Goal: Task Accomplishment & Management: Manage account settings

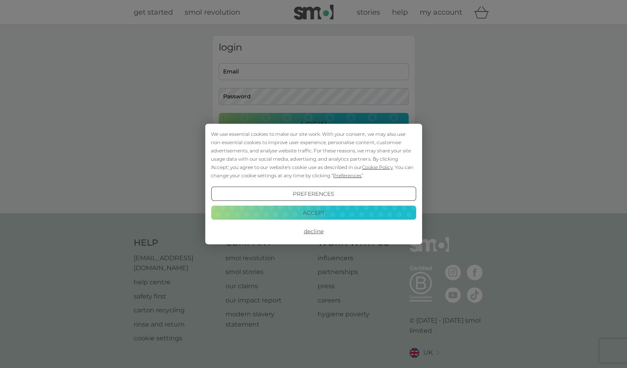
click at [305, 212] on button "Accept" at bounding box center [313, 213] width 205 height 14
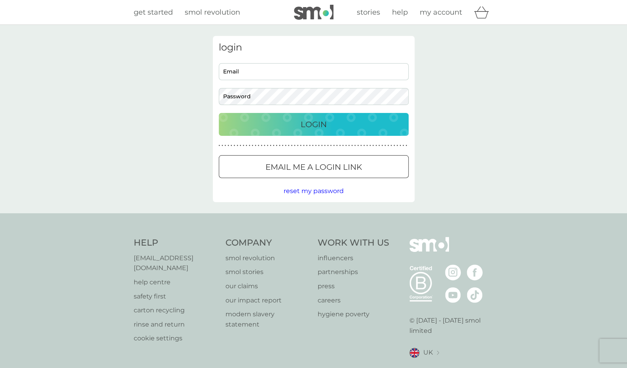
click at [288, 72] on input "Email" at bounding box center [314, 71] width 190 height 17
type input "[EMAIL_ADDRESS][DOMAIN_NAME]"
click at [219, 113] on button "Login" at bounding box center [314, 124] width 190 height 23
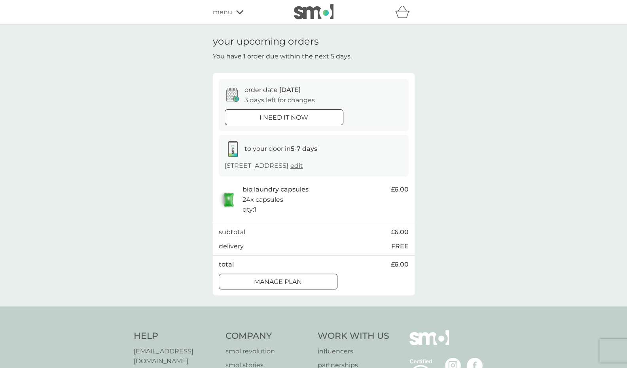
click at [289, 286] on div at bounding box center [278, 282] width 28 height 8
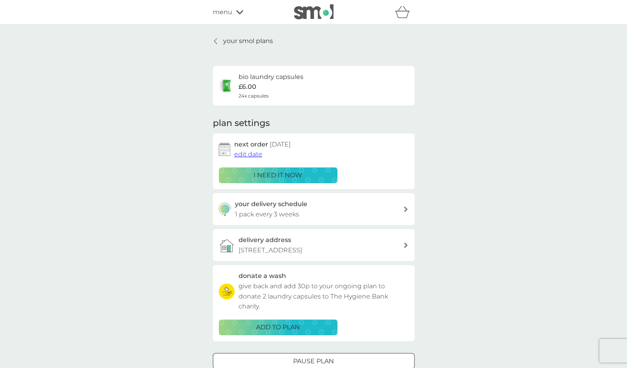
click at [402, 208] on div "your delivery schedule 1 pack every 3 weeks" at bounding box center [319, 209] width 168 height 20
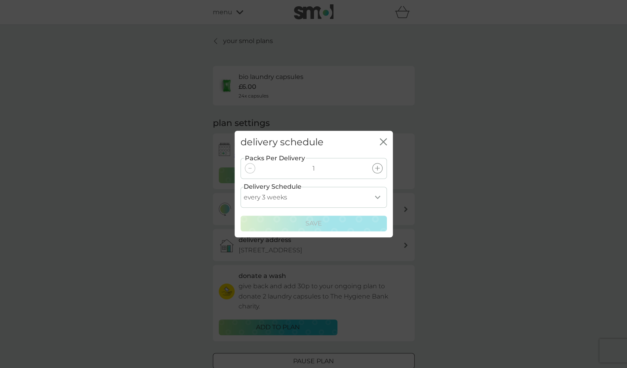
click at [375, 198] on select "every 1 week every 2 weeks every 3 weeks every 4 weeks every 5 weeks every 6 we…" at bounding box center [313, 197] width 146 height 21
click at [240, 187] on select "every 1 week every 2 weeks every 3 weeks every 4 weeks every 5 weeks every 6 we…" at bounding box center [313, 197] width 146 height 21
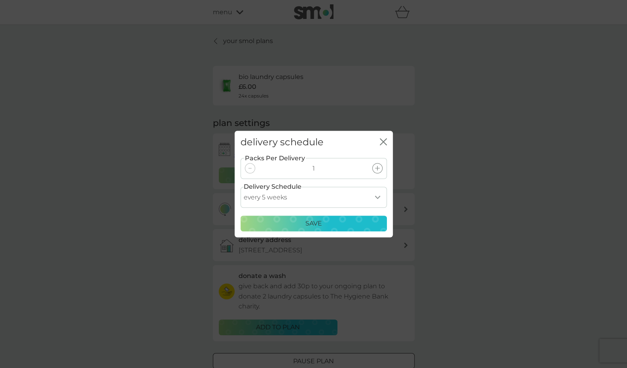
drag, startPoint x: 377, startPoint y: 198, endPoint x: 373, endPoint y: 189, distance: 10.8
click at [377, 198] on select "every 1 week every 2 weeks every 3 weeks every 4 weeks every 5 weeks every 6 we…" at bounding box center [313, 197] width 146 height 21
select select "42"
click at [240, 187] on select "every 1 week every 2 weeks every 3 weeks every 4 weeks every 5 weeks every 6 we…" at bounding box center [313, 197] width 146 height 21
click at [322, 225] on div "Save" at bounding box center [314, 224] width 136 height 10
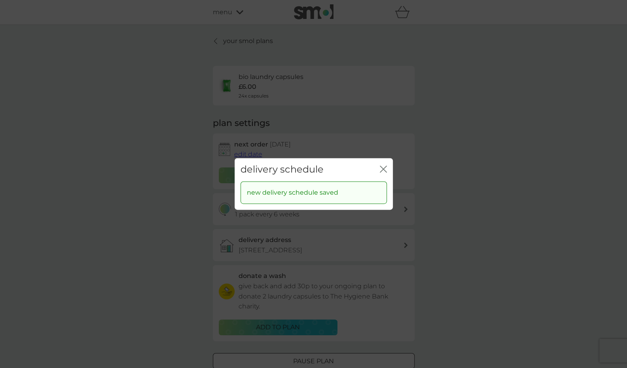
click at [380, 171] on icon "close" at bounding box center [383, 169] width 7 height 7
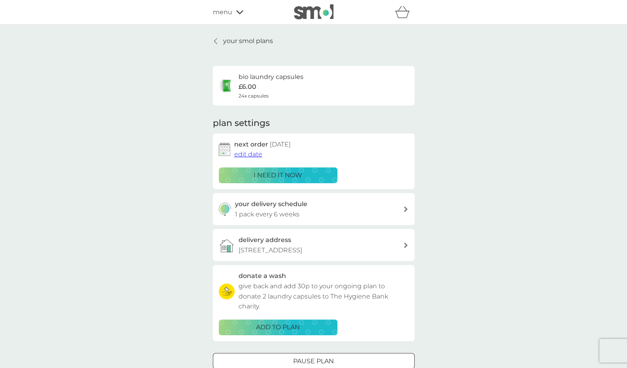
click at [247, 157] on span "edit date" at bounding box center [248, 155] width 28 height 8
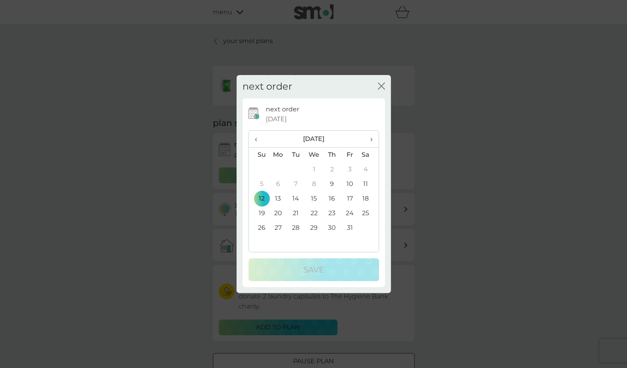
click at [349, 228] on td "31" at bounding box center [349, 228] width 18 height 15
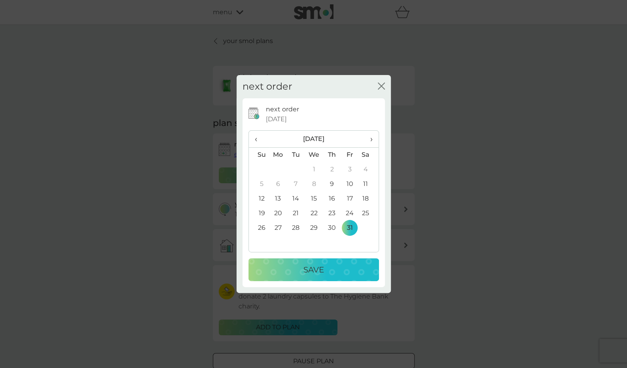
click at [318, 267] on p "Save" at bounding box center [313, 270] width 21 height 13
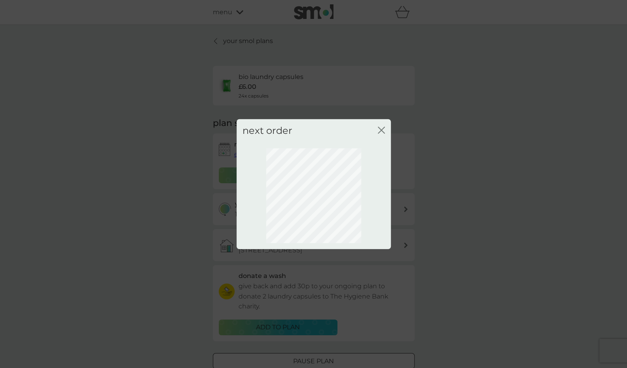
click at [380, 131] on icon "close" at bounding box center [381, 130] width 7 height 7
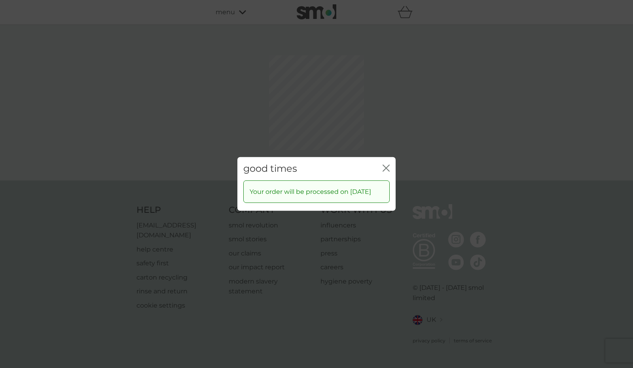
click at [383, 133] on div "good times close Your order will be processed on [DATE]" at bounding box center [316, 184] width 633 height 368
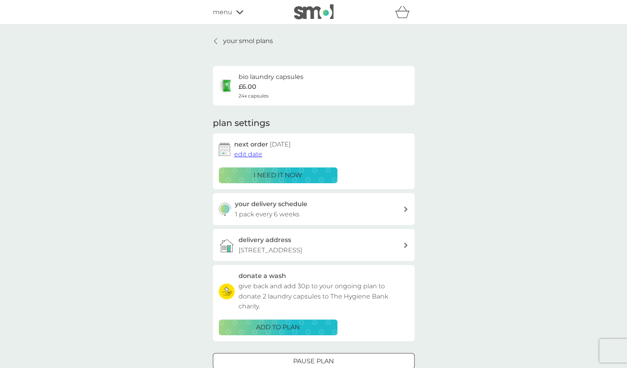
click at [231, 40] on p "your smol plans" at bounding box center [248, 41] width 50 height 10
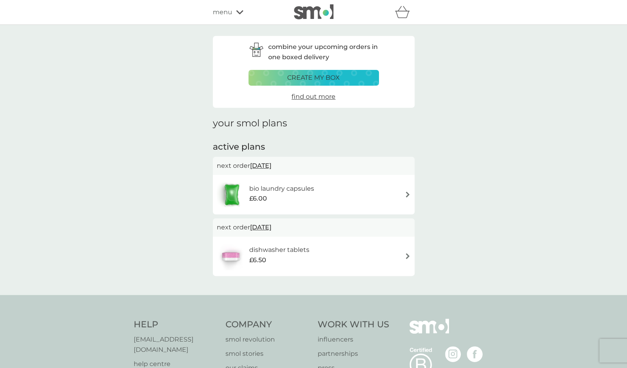
click at [407, 257] on img at bounding box center [407, 256] width 6 height 6
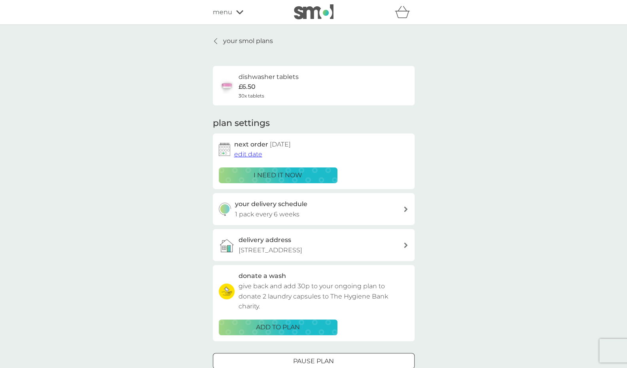
click at [251, 156] on span "edit date" at bounding box center [248, 155] width 28 height 8
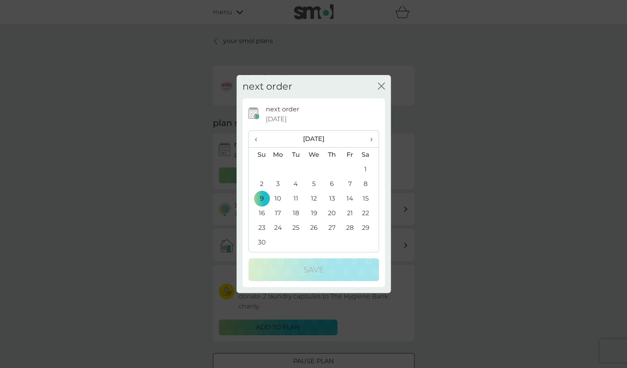
click at [258, 242] on td "30" at bounding box center [259, 243] width 20 height 15
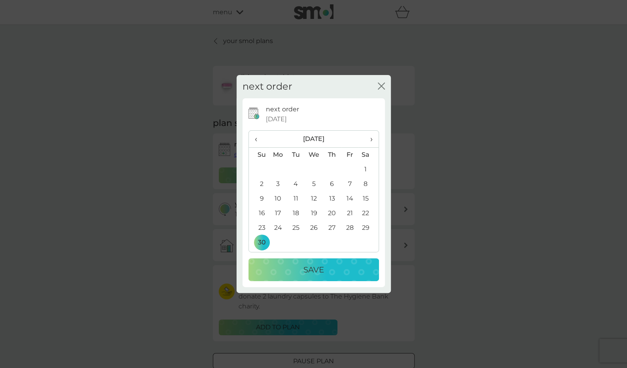
click at [309, 270] on p "Save" at bounding box center [313, 270] width 21 height 13
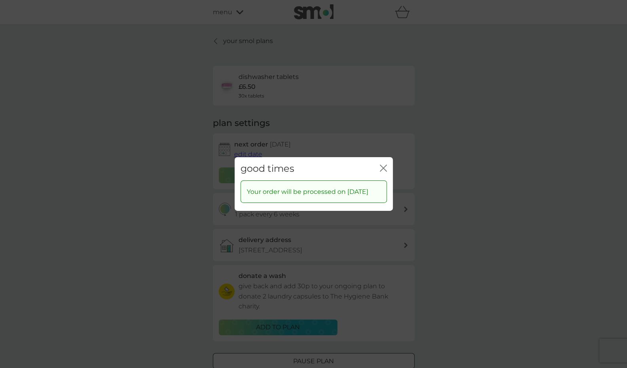
click at [380, 165] on icon "close" at bounding box center [383, 168] width 7 height 7
